Goal: Information Seeking & Learning: Learn about a topic

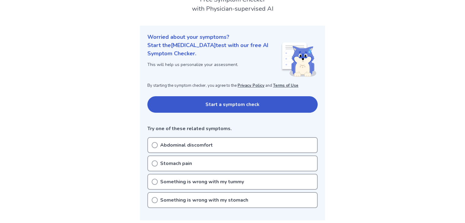
scroll to position [65, 0]
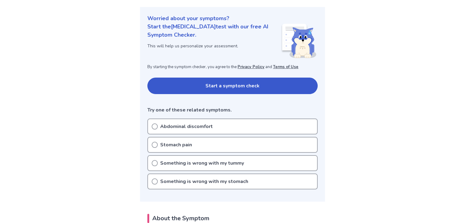
click at [194, 126] on p "Abdominal discomfort" at bounding box center [186, 126] width 53 height 7
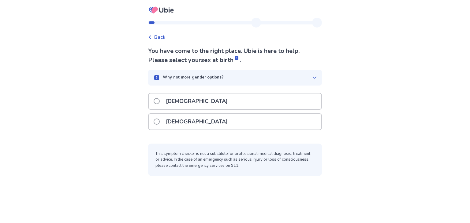
click at [204, 124] on div "[DEMOGRAPHIC_DATA]" at bounding box center [235, 122] width 172 height 16
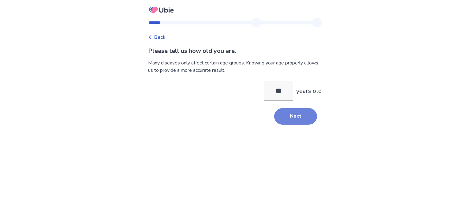
type input "**"
click at [291, 119] on button "Next" at bounding box center [295, 116] width 43 height 17
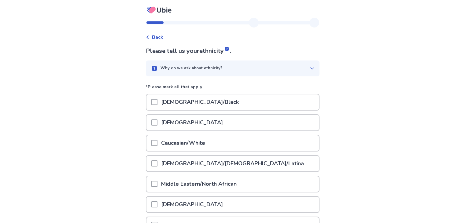
click at [165, 145] on p "Caucasian/White" at bounding box center [182, 143] width 51 height 16
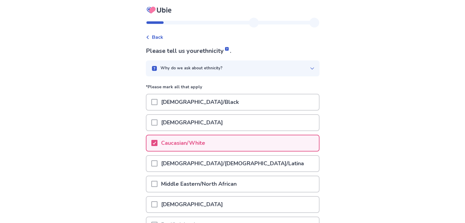
scroll to position [83, 0]
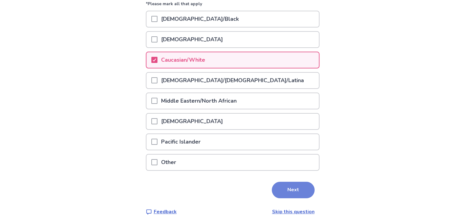
click at [286, 188] on button "Next" at bounding box center [293, 190] width 43 height 17
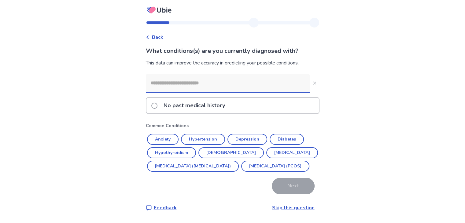
click at [196, 86] on input at bounding box center [228, 83] width 164 height 18
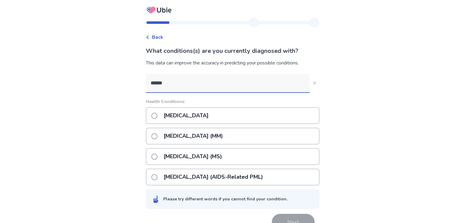
type input "******"
click at [157, 154] on span at bounding box center [154, 157] width 6 height 6
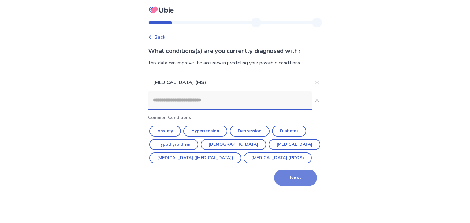
click at [291, 186] on button "Next" at bounding box center [295, 178] width 43 height 17
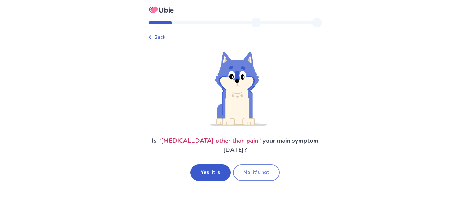
click at [260, 168] on button "No, it's not" at bounding box center [256, 172] width 46 height 17
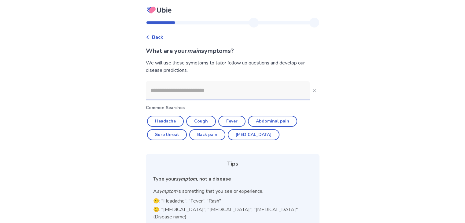
scroll to position [1, 0]
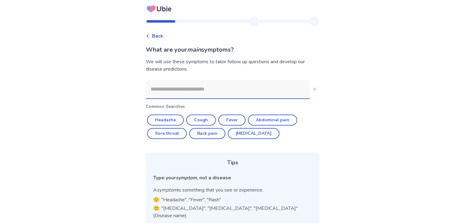
click at [224, 88] on input at bounding box center [228, 89] width 164 height 18
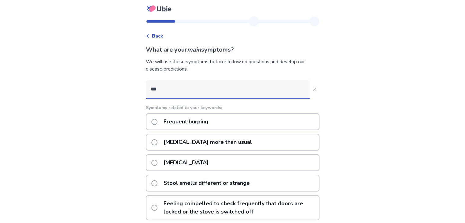
type input "***"
click at [157, 144] on span at bounding box center [154, 142] width 6 height 6
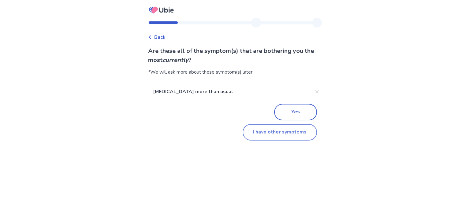
click at [270, 133] on button "I have other symptoms" at bounding box center [279, 132] width 74 height 17
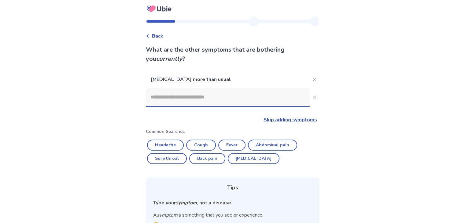
click at [199, 101] on input at bounding box center [228, 97] width 164 height 18
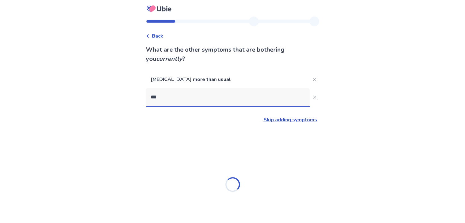
scroll to position [0, 0]
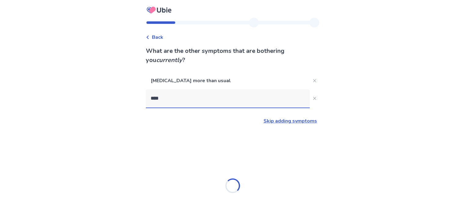
type input "*****"
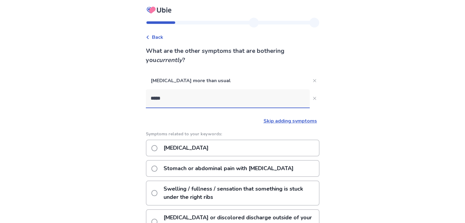
click at [200, 152] on p "[MEDICAL_DATA]" at bounding box center [186, 148] width 52 height 16
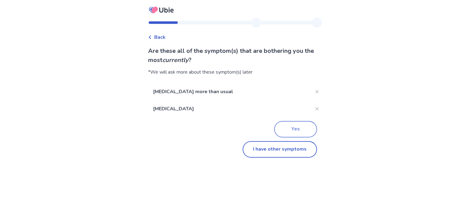
click at [289, 131] on button "Yes" at bounding box center [295, 129] width 43 height 17
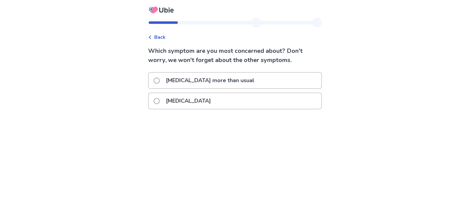
click at [182, 104] on p "[MEDICAL_DATA]" at bounding box center [188, 101] width 52 height 16
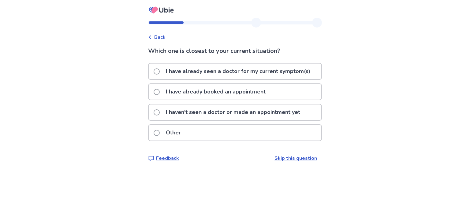
click at [204, 113] on p "I haven't seen a doctor or made an appointment yet" at bounding box center [233, 113] width 142 height 16
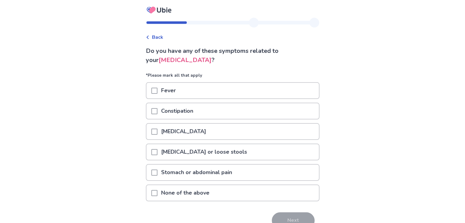
scroll to position [31, 0]
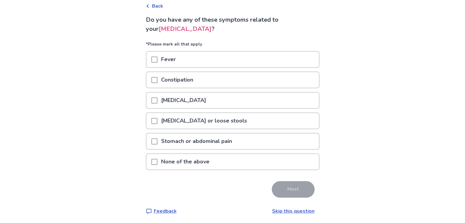
click at [197, 164] on p "None of the above" at bounding box center [185, 162] width 56 height 16
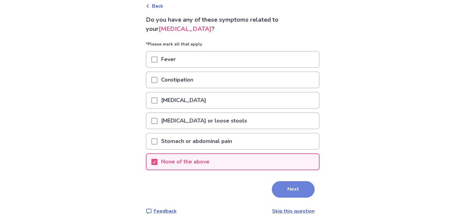
click at [283, 186] on button "Next" at bounding box center [293, 189] width 43 height 17
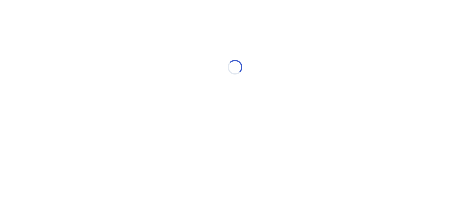
select select "*"
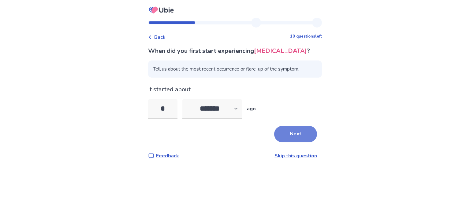
type input "*"
click at [284, 136] on button "Next" at bounding box center [295, 134] width 43 height 17
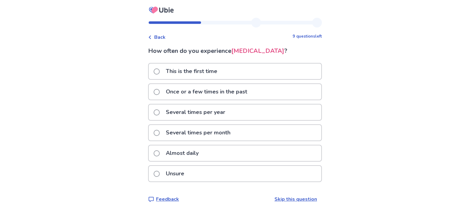
click at [216, 92] on p "Once or a few times in the past" at bounding box center [206, 92] width 89 height 16
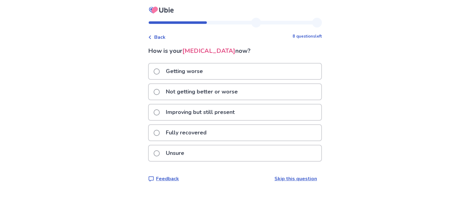
click at [220, 94] on p "Not getting better or worse" at bounding box center [201, 92] width 79 height 16
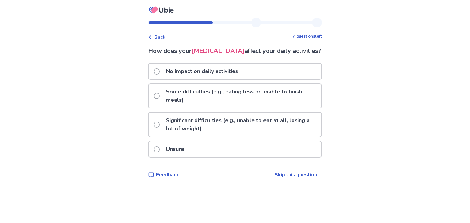
click at [180, 157] on p "Unsure" at bounding box center [175, 150] width 26 height 16
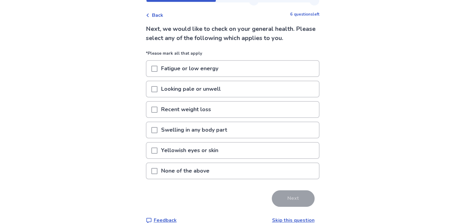
scroll to position [23, 0]
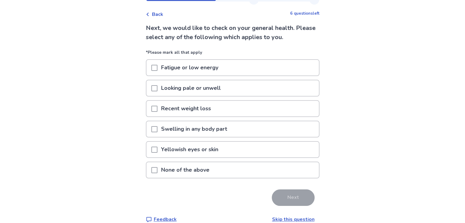
click at [222, 172] on div "None of the above" at bounding box center [232, 170] width 172 height 16
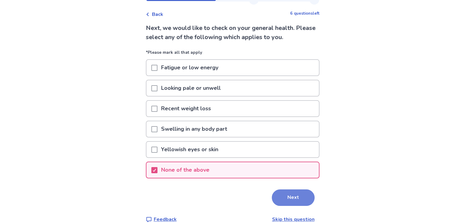
click at [288, 197] on button "Next" at bounding box center [293, 198] width 43 height 17
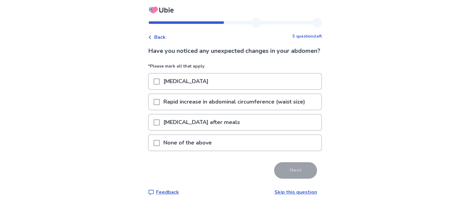
click at [201, 151] on p "None of the above" at bounding box center [188, 143] width 56 height 16
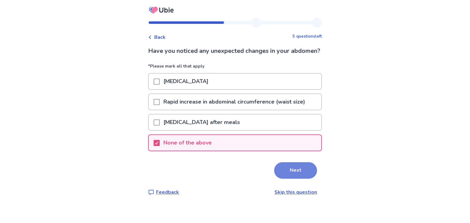
click at [287, 179] on button "Next" at bounding box center [295, 170] width 43 height 17
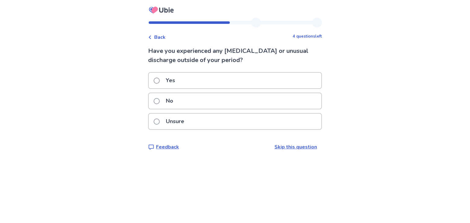
click at [207, 102] on div "No" at bounding box center [235, 101] width 172 height 16
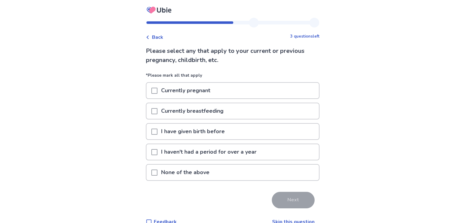
click at [258, 135] on div "I have given birth before" at bounding box center [232, 132] width 172 height 16
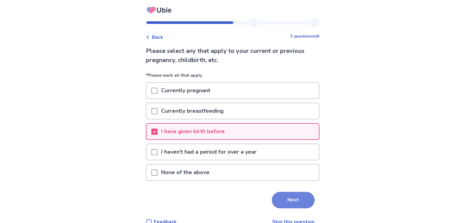
click at [290, 196] on button "Next" at bounding box center [293, 200] width 43 height 17
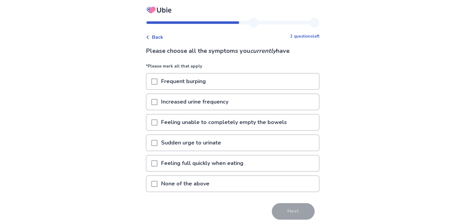
click at [258, 124] on p "Feeling unable to completely empty the bowels" at bounding box center [223, 123] width 133 height 16
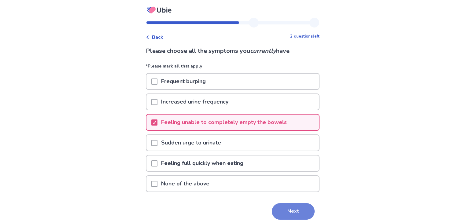
click at [278, 206] on button "Next" at bounding box center [293, 211] width 43 height 17
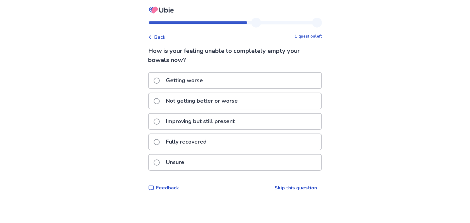
click at [229, 98] on p "Not getting better or worse" at bounding box center [201, 101] width 79 height 16
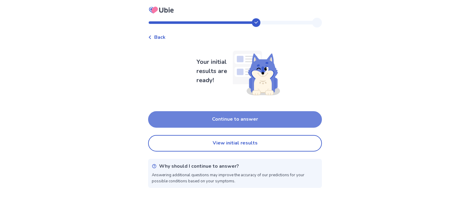
click at [259, 124] on button "Continue to answer" at bounding box center [235, 119] width 174 height 17
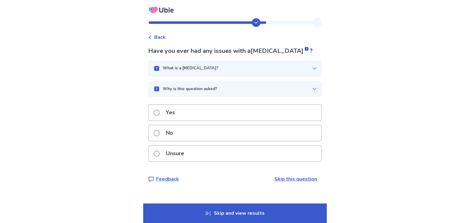
click at [167, 114] on p "Yes" at bounding box center [170, 113] width 17 height 16
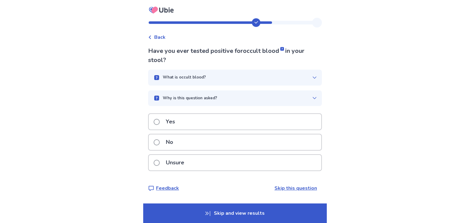
click at [218, 142] on div "No" at bounding box center [235, 143] width 172 height 16
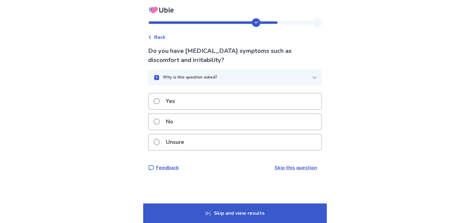
click at [212, 120] on div "No" at bounding box center [235, 122] width 172 height 16
click at [215, 118] on div "No" at bounding box center [235, 122] width 172 height 16
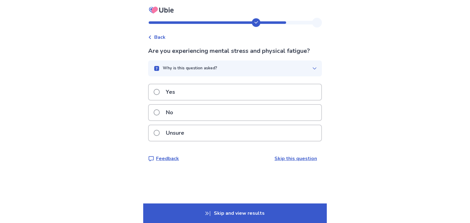
click at [238, 88] on div "Yes" at bounding box center [235, 92] width 172 height 16
click at [251, 115] on div "No" at bounding box center [235, 113] width 172 height 16
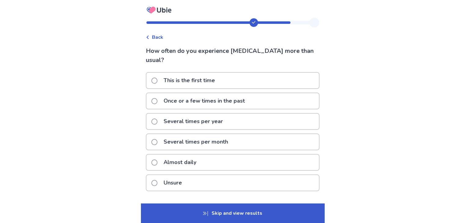
click at [234, 99] on p "Once or a few times in the past" at bounding box center [204, 101] width 89 height 16
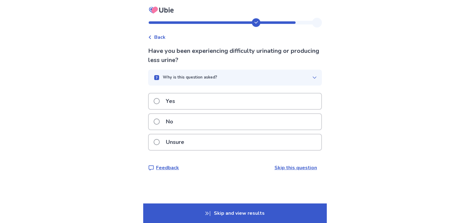
click at [227, 124] on div "No" at bounding box center [235, 122] width 172 height 16
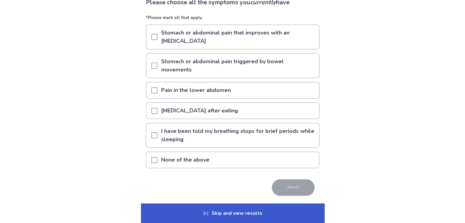
scroll to position [49, 0]
click at [257, 152] on div "None of the above" at bounding box center [232, 160] width 172 height 16
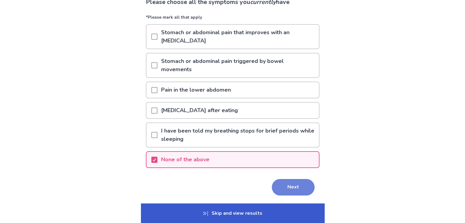
click at [283, 179] on button "Next" at bounding box center [293, 187] width 43 height 17
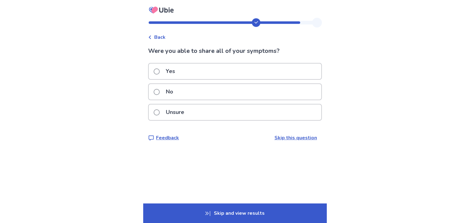
click at [233, 71] on div "Yes" at bounding box center [235, 72] width 172 height 16
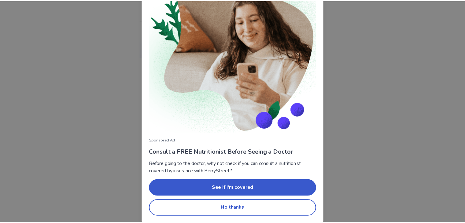
scroll to position [44, 0]
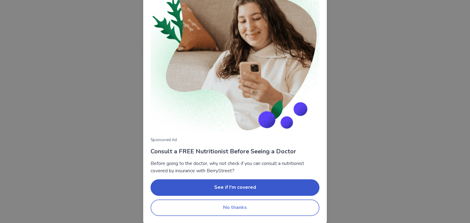
click at [259, 209] on button "No thanks" at bounding box center [234, 208] width 169 height 17
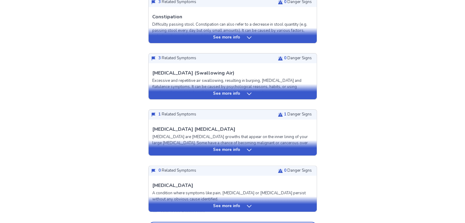
scroll to position [177, 0]
click at [237, 149] on p "See more info" at bounding box center [226, 150] width 27 height 6
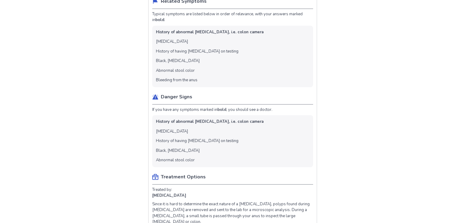
scroll to position [338, 0]
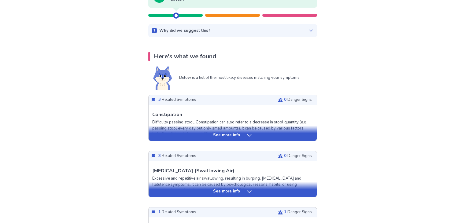
scroll to position [0, 0]
